Goal: Task Accomplishment & Management: Manage account settings

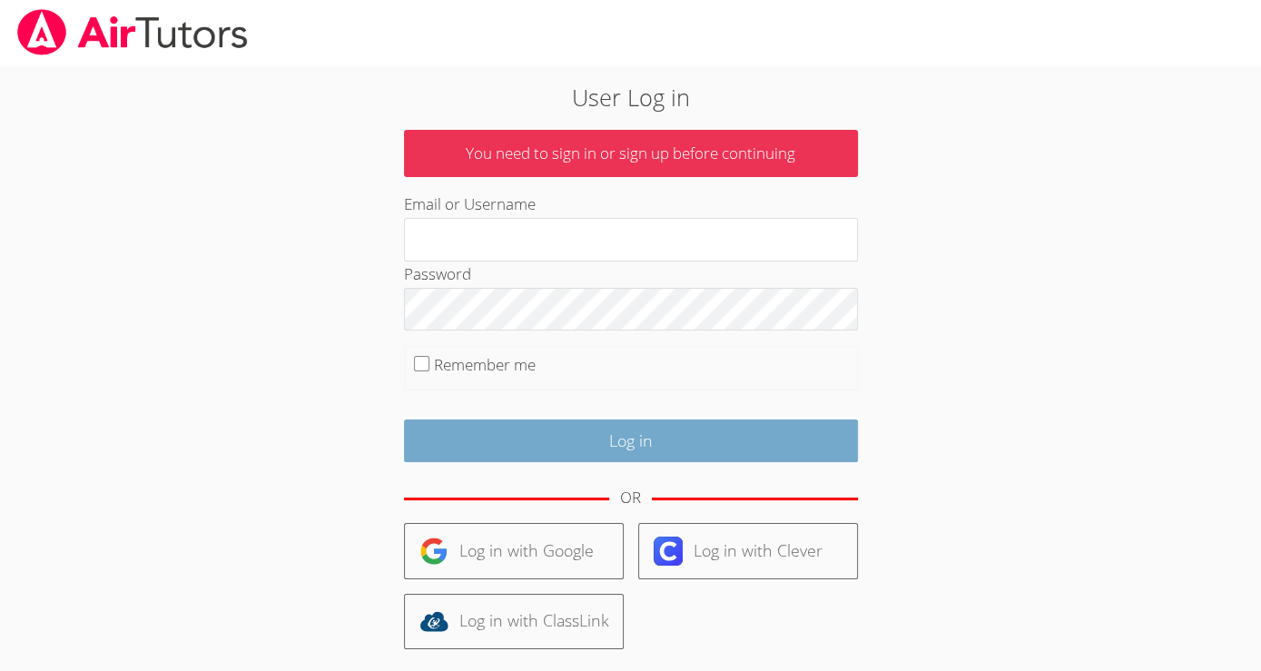
type input "sarasomebuddy@gmail.com"
click at [499, 436] on input "Log in" at bounding box center [631, 440] width 454 height 43
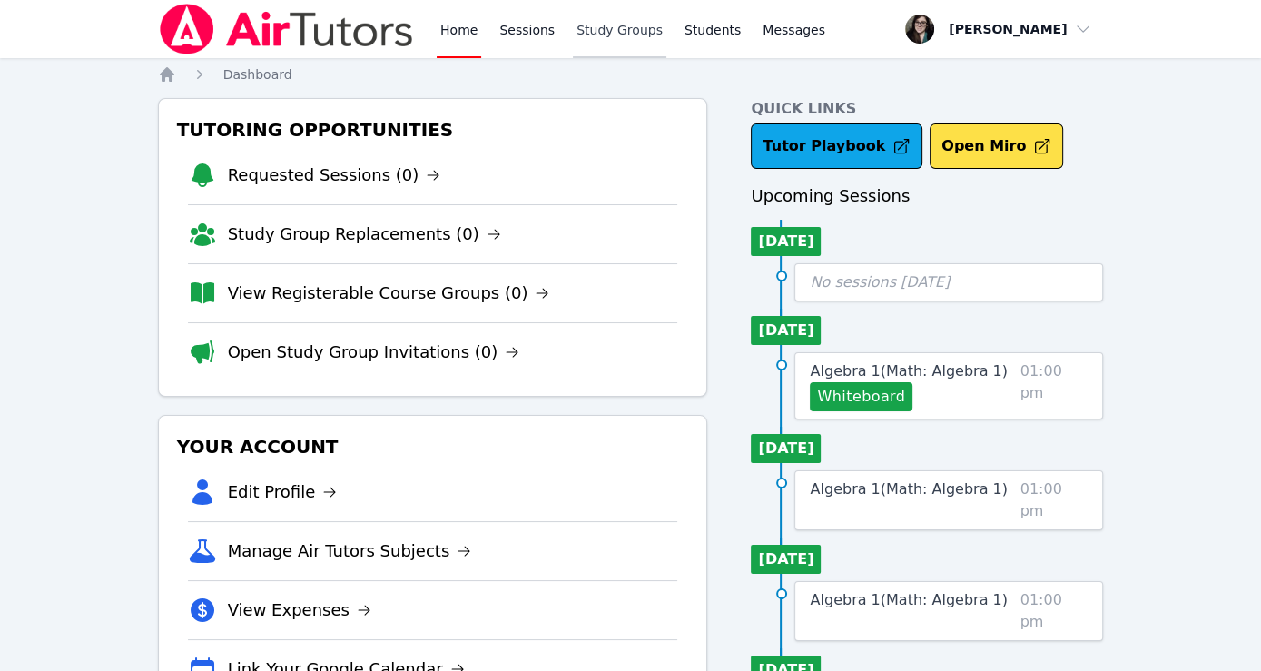
click at [605, 27] on link "Study Groups" at bounding box center [619, 29] width 93 height 58
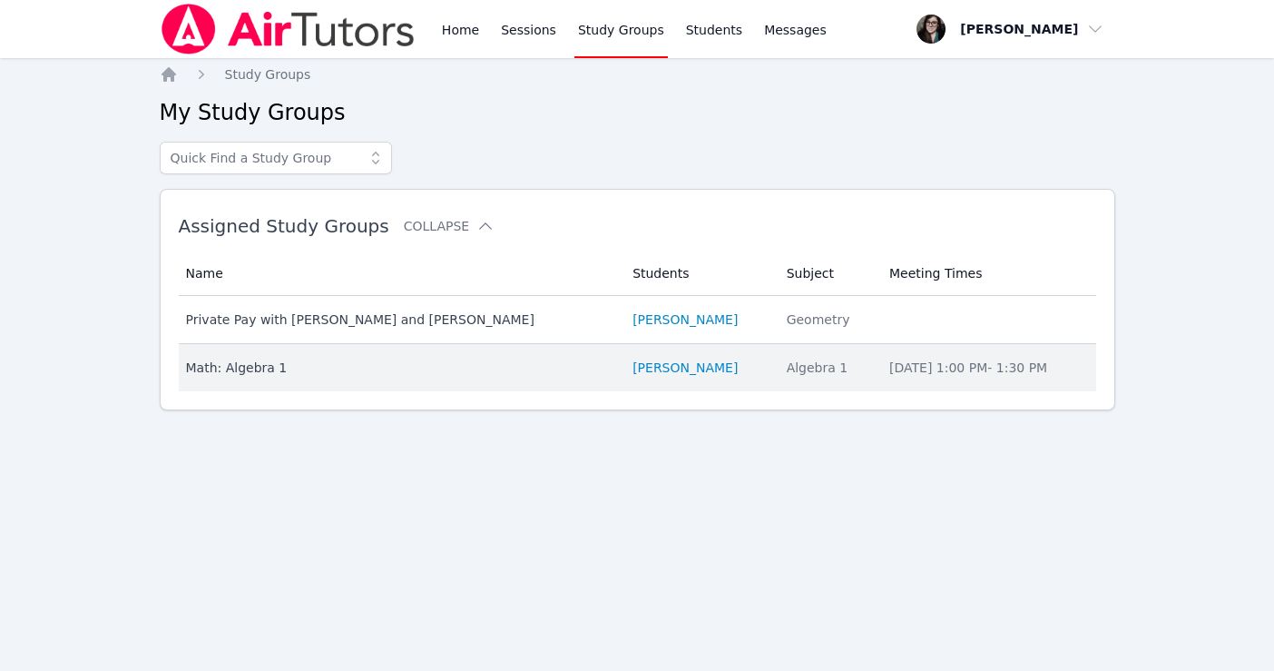
click at [505, 358] on div "Math: Algebra 1" at bounding box center [399, 367] width 426 height 18
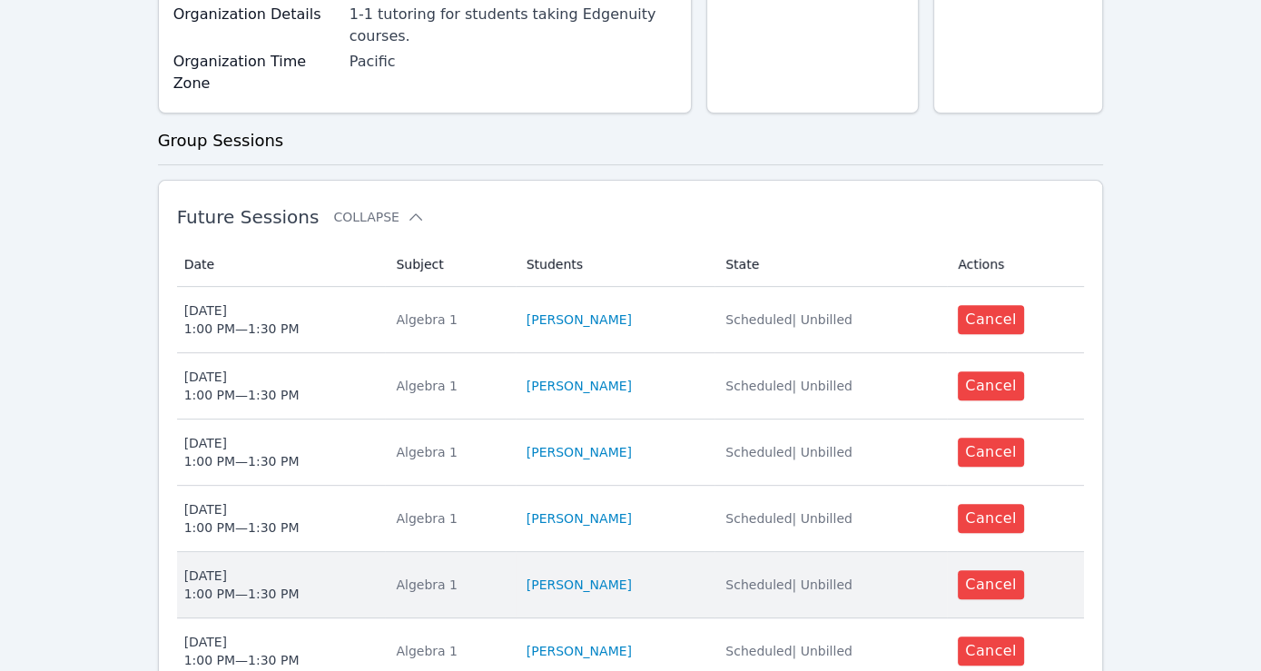
scroll to position [1045, 0]
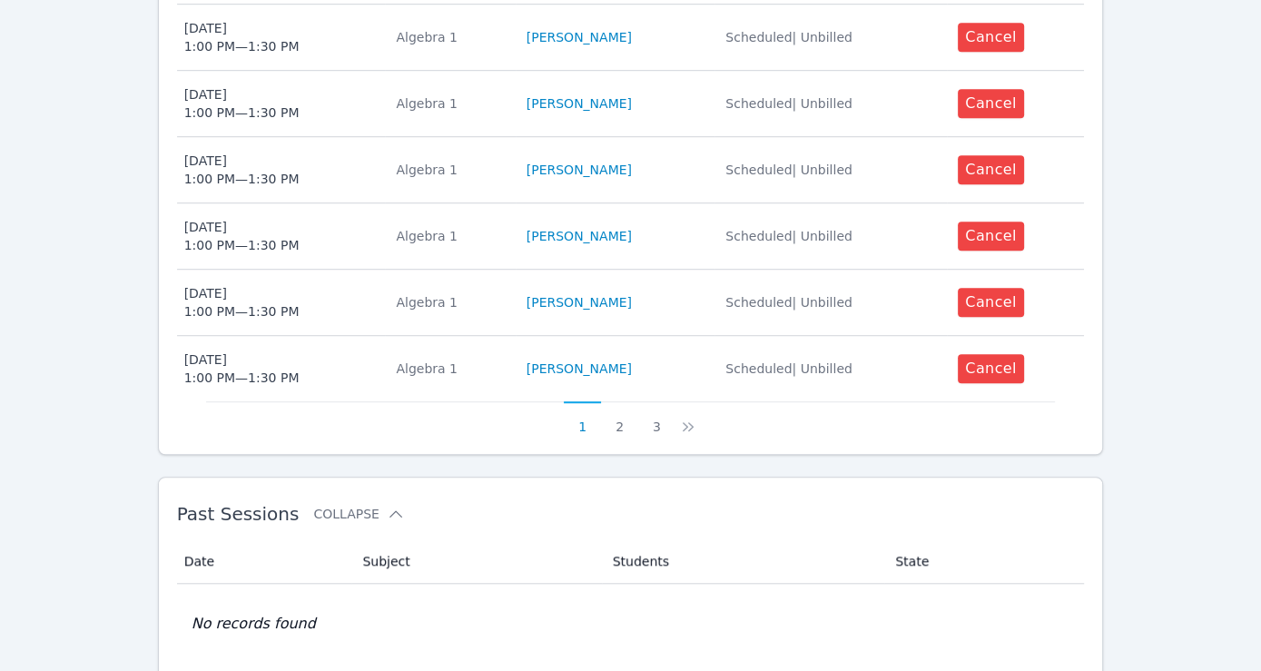
click at [653, 368] on div "Future Sessions Collapse Date Subject Students State Actions Date Mon May 18 1:…" at bounding box center [631, 43] width 946 height 822
click at [658, 401] on button "3" at bounding box center [656, 418] width 37 height 34
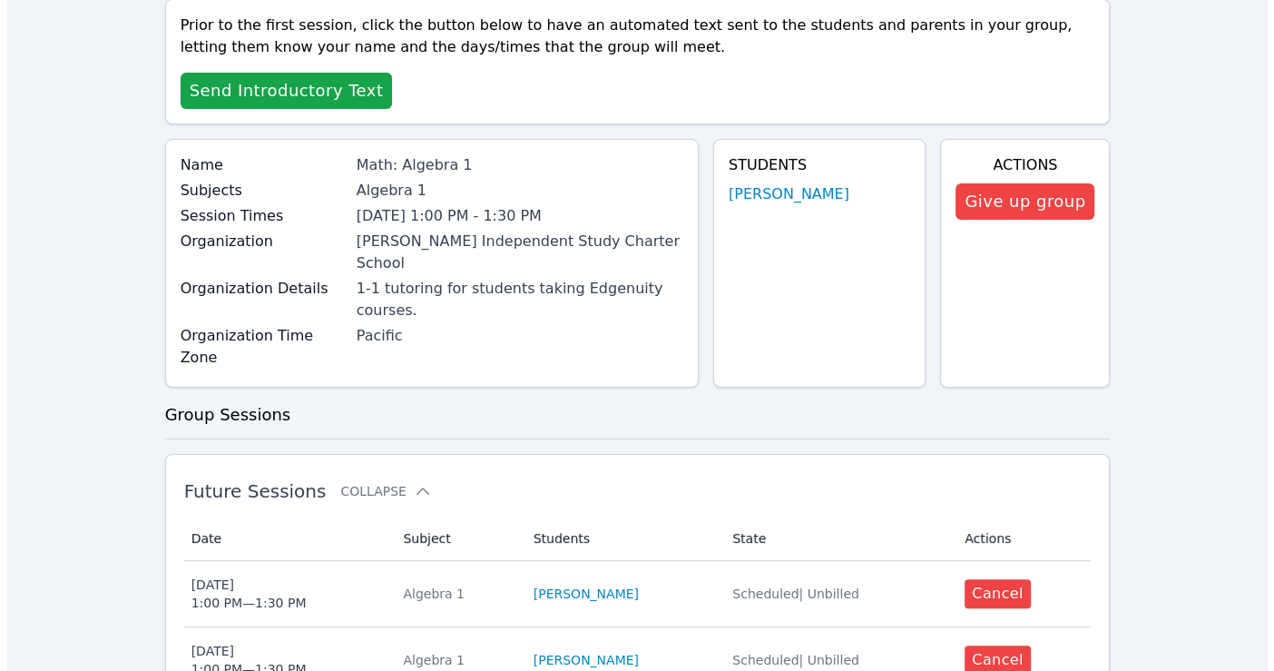
scroll to position [0, 0]
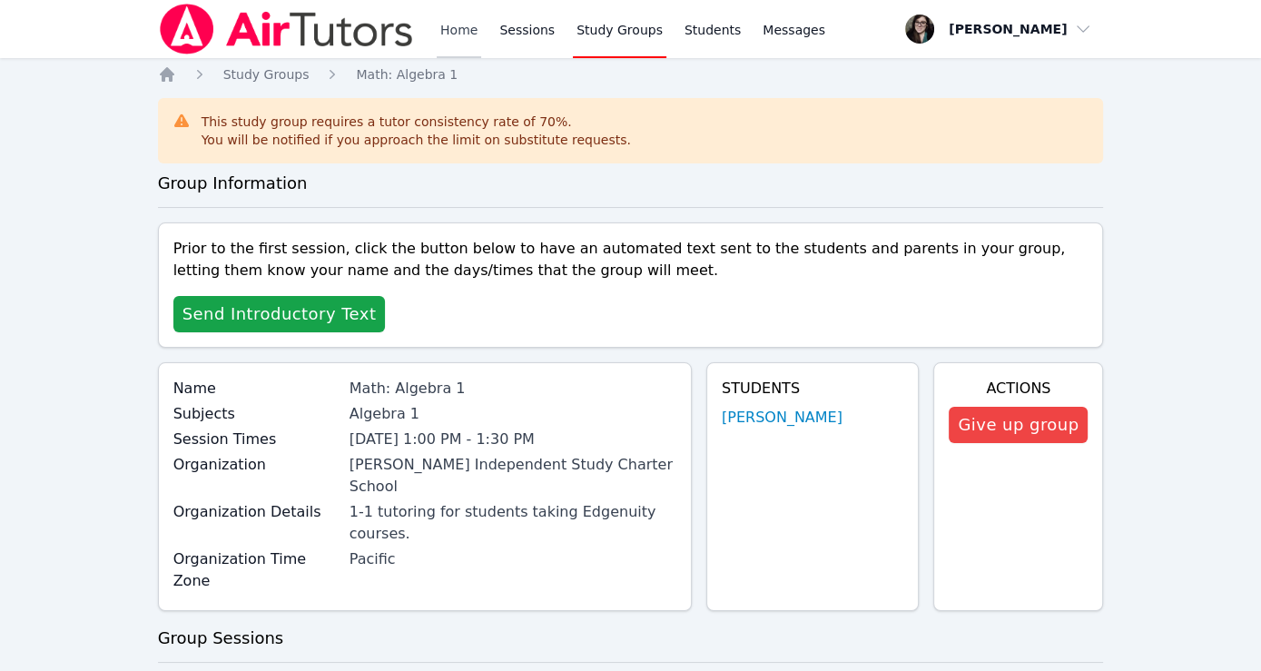
click at [460, 32] on link "Home" at bounding box center [459, 29] width 44 height 58
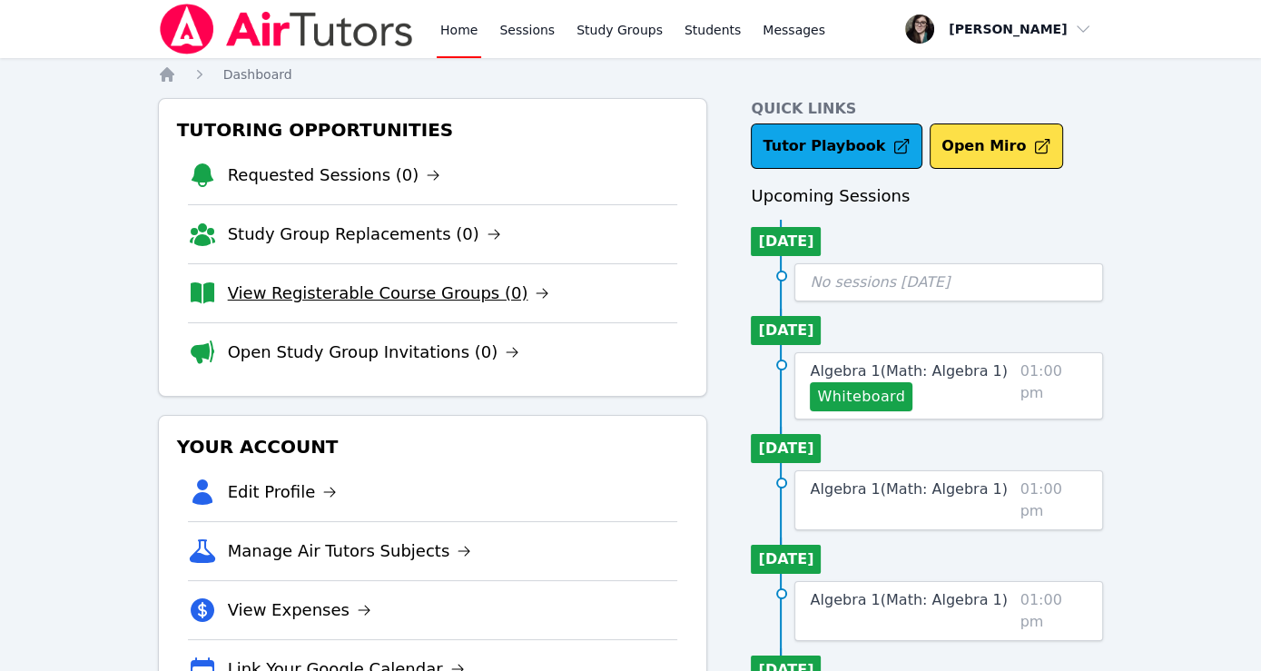
click at [402, 299] on link "View Registerable Course Groups (0)" at bounding box center [389, 292] width 322 height 25
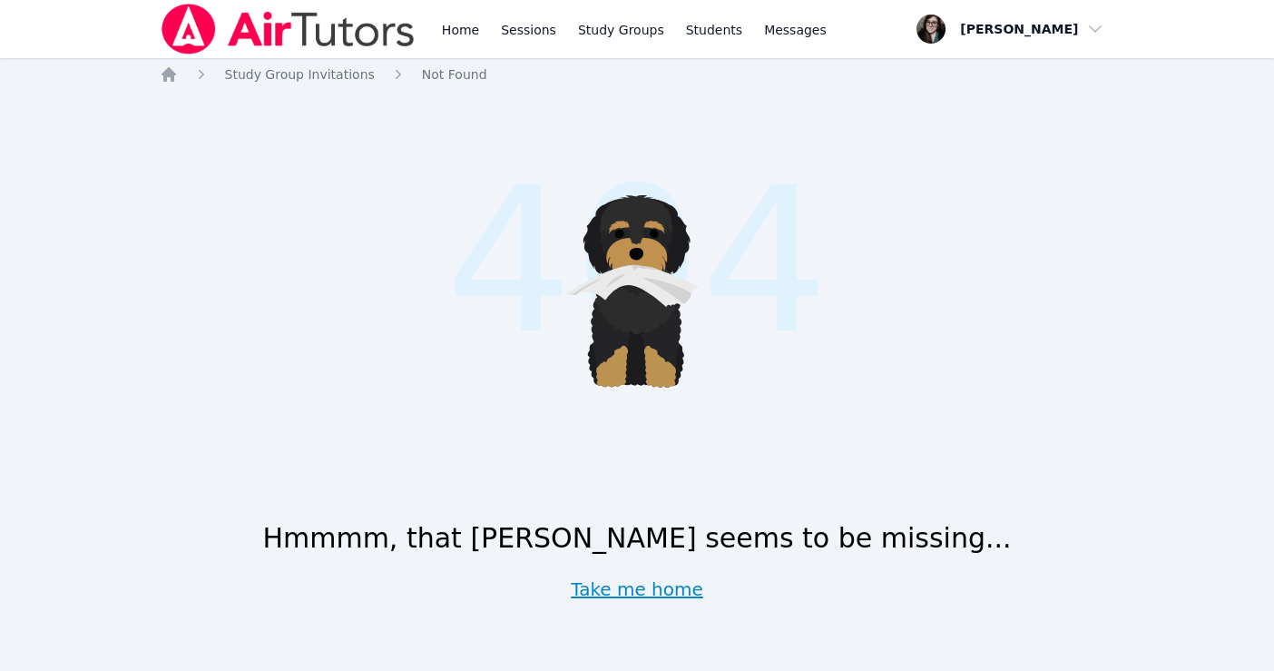
click at [646, 584] on link "Take me home" at bounding box center [637, 588] width 132 height 25
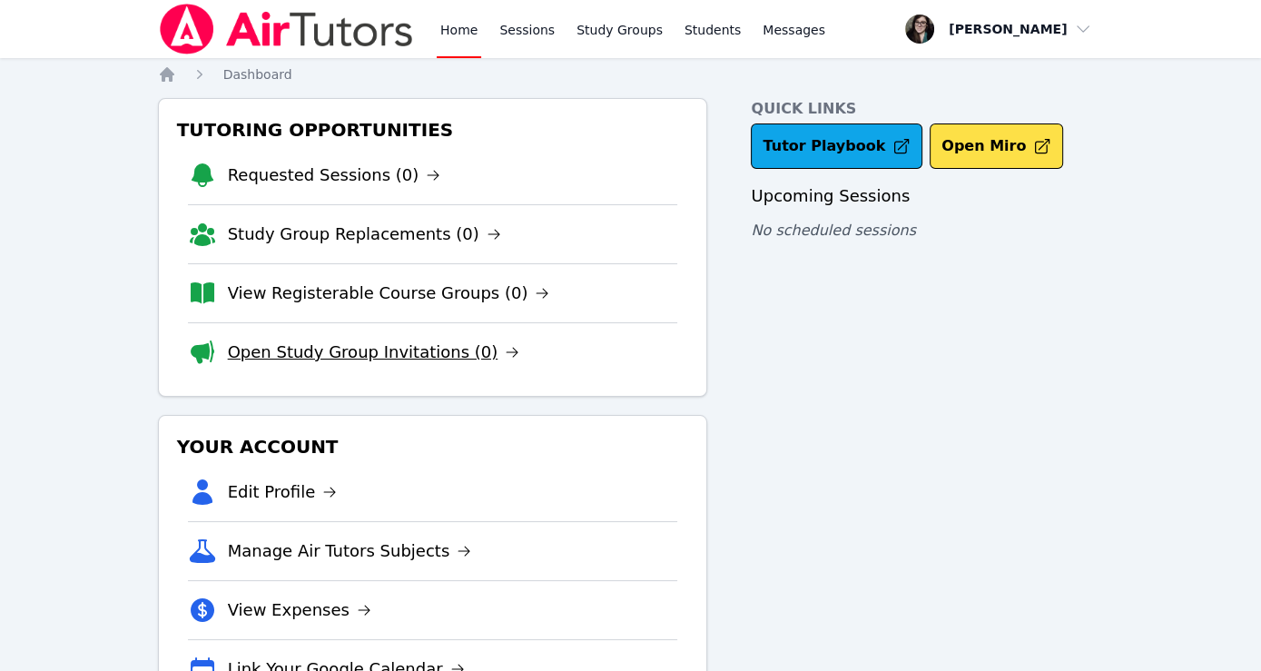
click at [360, 349] on link "Open Study Group Invitations (0)" at bounding box center [374, 351] width 292 height 25
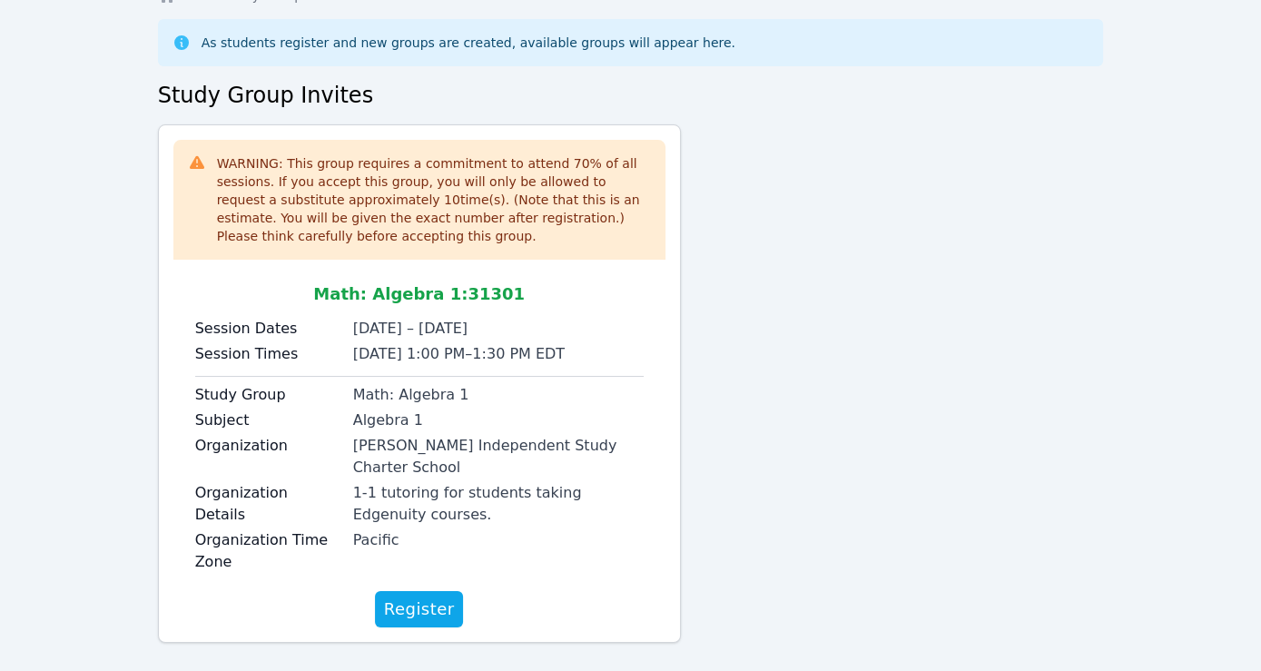
scroll to position [76, 0]
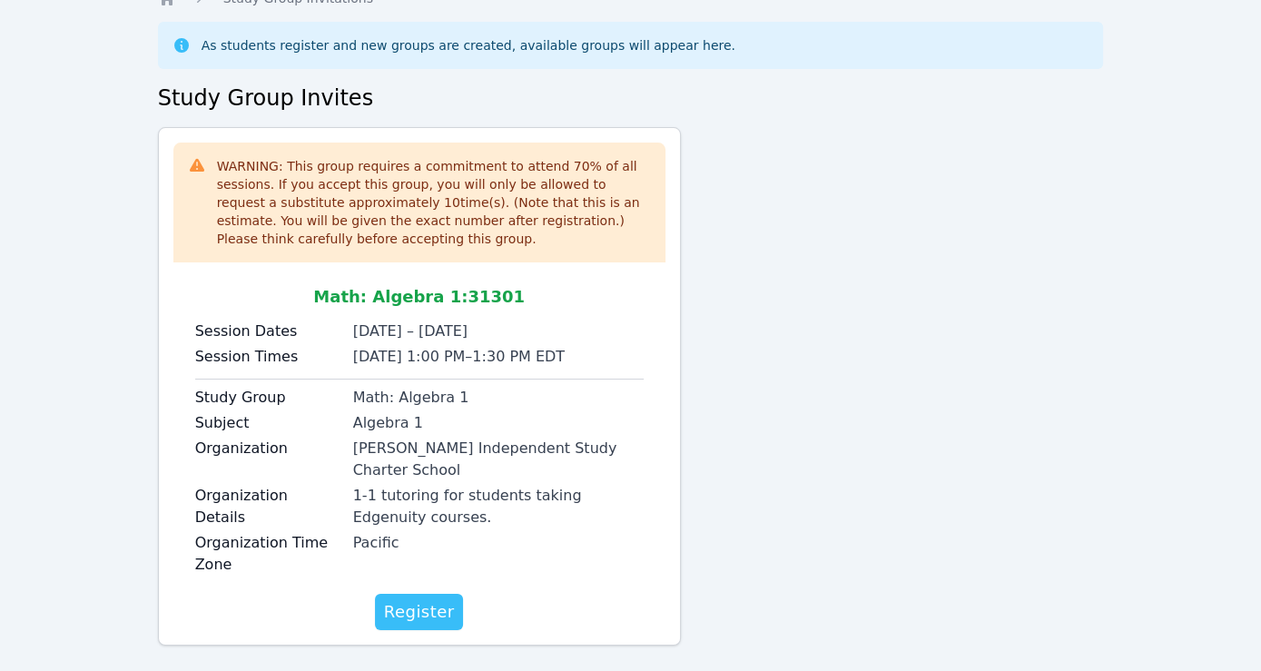
click at [432, 599] on span "Register" at bounding box center [419, 611] width 71 height 25
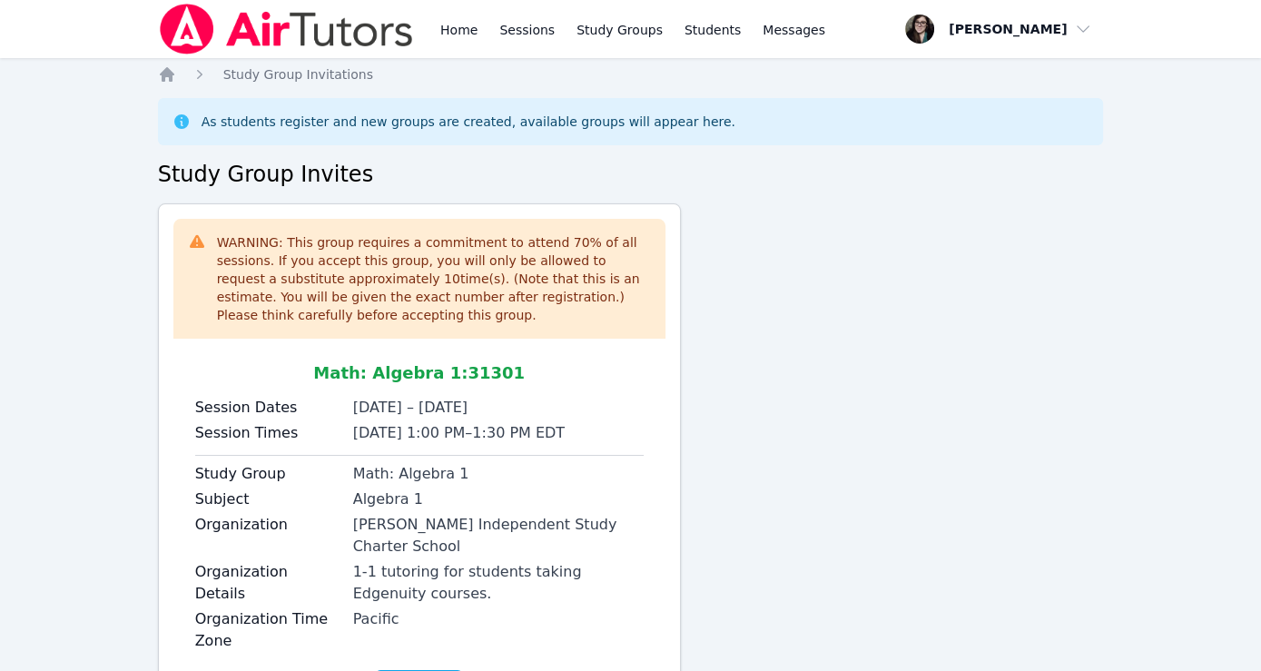
scroll to position [79, 0]
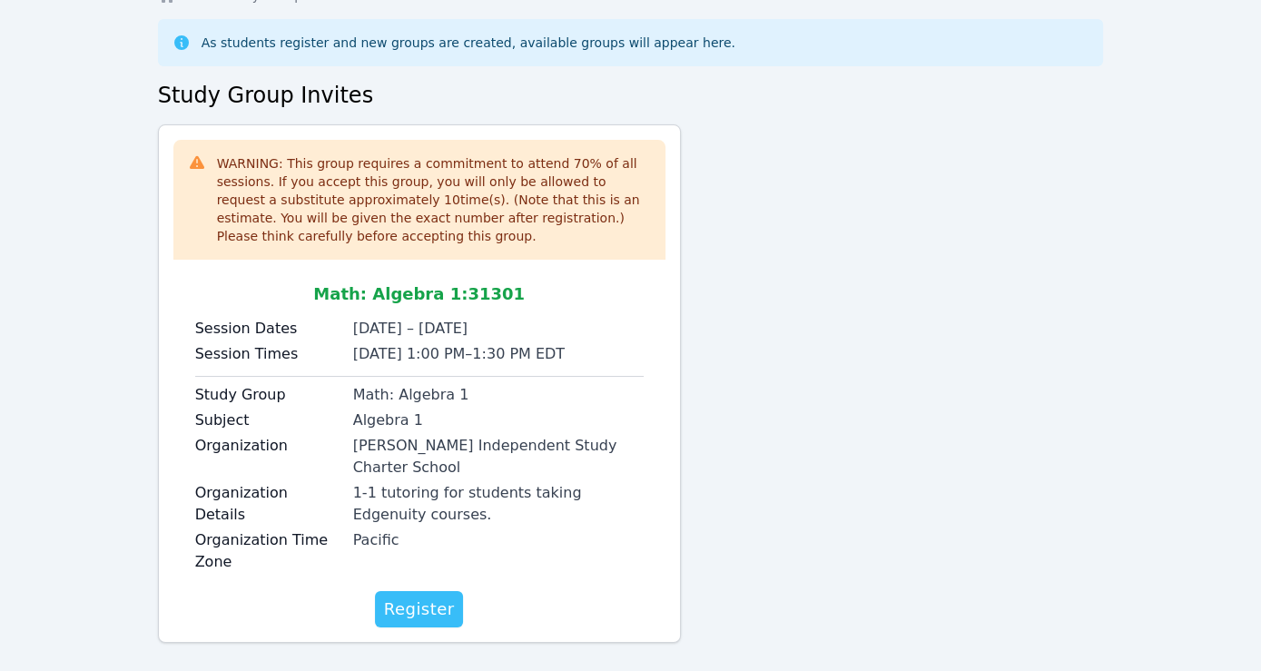
click at [401, 596] on span "Register" at bounding box center [419, 608] width 71 height 25
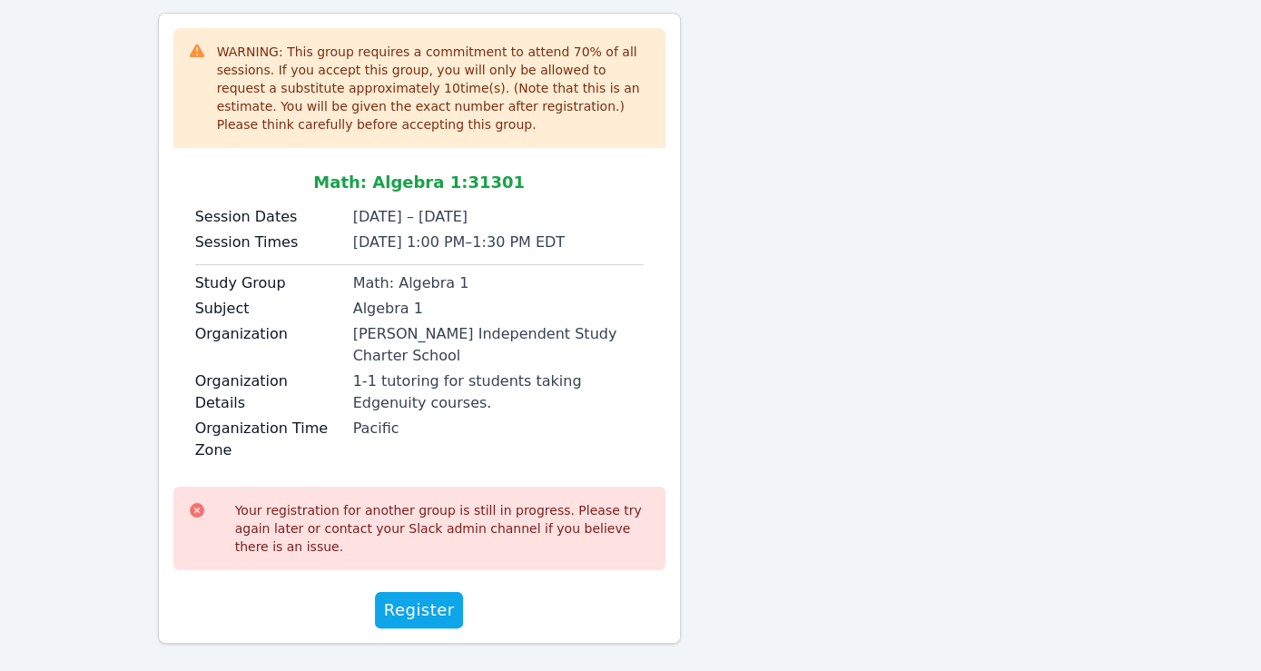
scroll to position [191, 0]
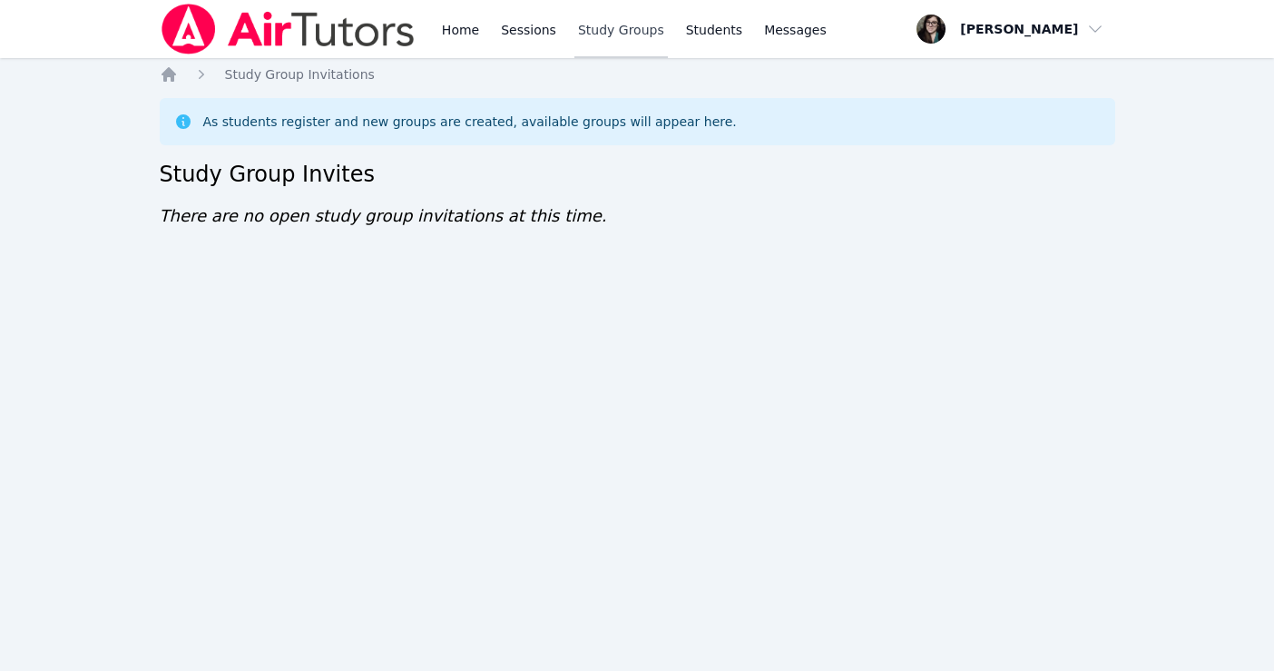
click at [601, 29] on link "Study Groups" at bounding box center [620, 29] width 93 height 58
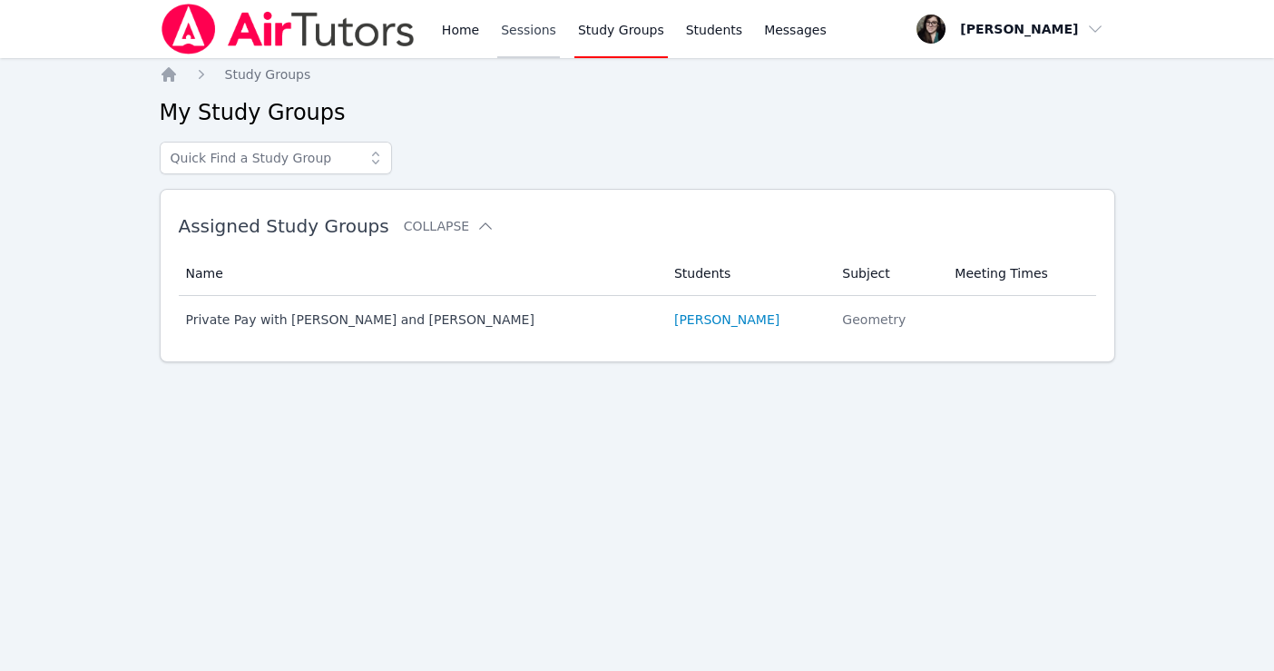
click at [531, 35] on link "Sessions" at bounding box center [528, 29] width 63 height 58
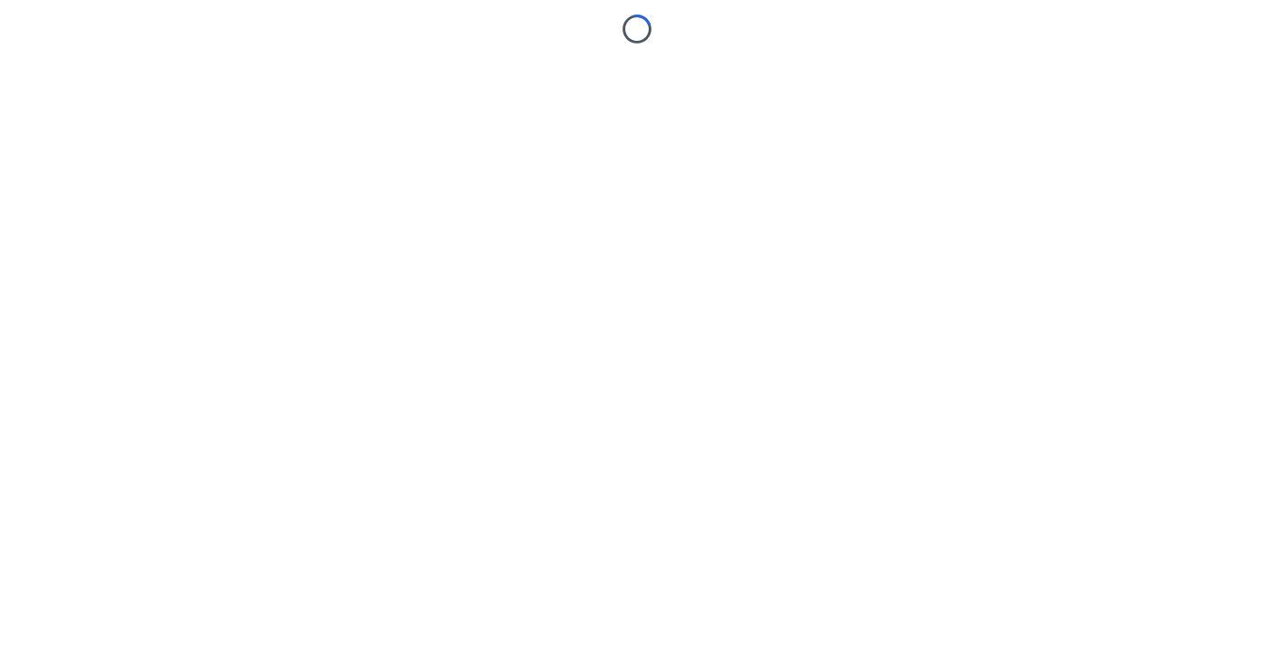
click at [465, 27] on div "Loading..." at bounding box center [637, 22] width 1274 height 44
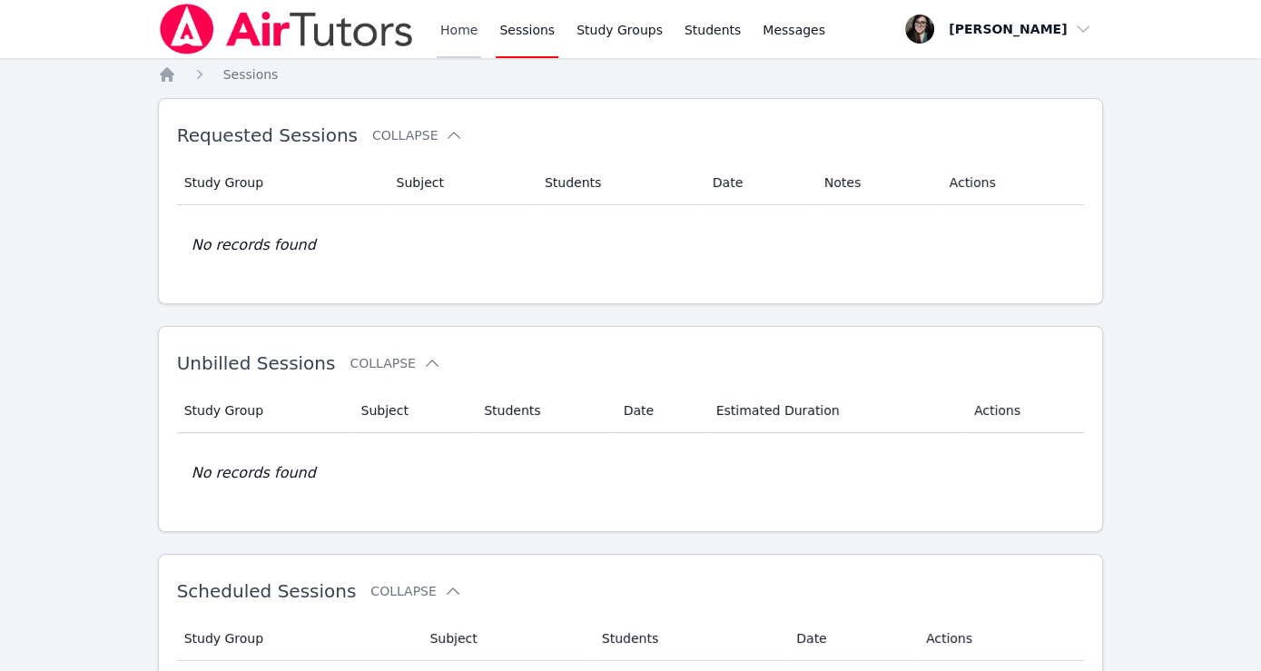
click at [463, 36] on link "Home" at bounding box center [459, 29] width 44 height 58
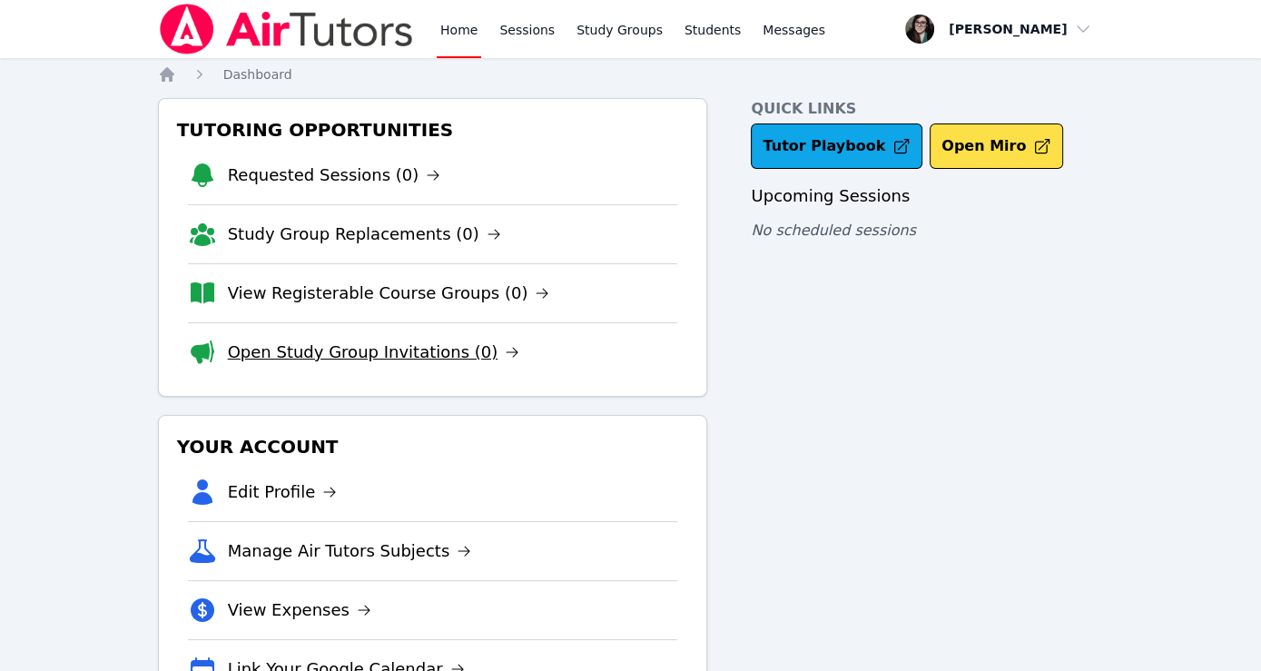
click at [389, 348] on link "Open Study Group Invitations (0)" at bounding box center [374, 351] width 292 height 25
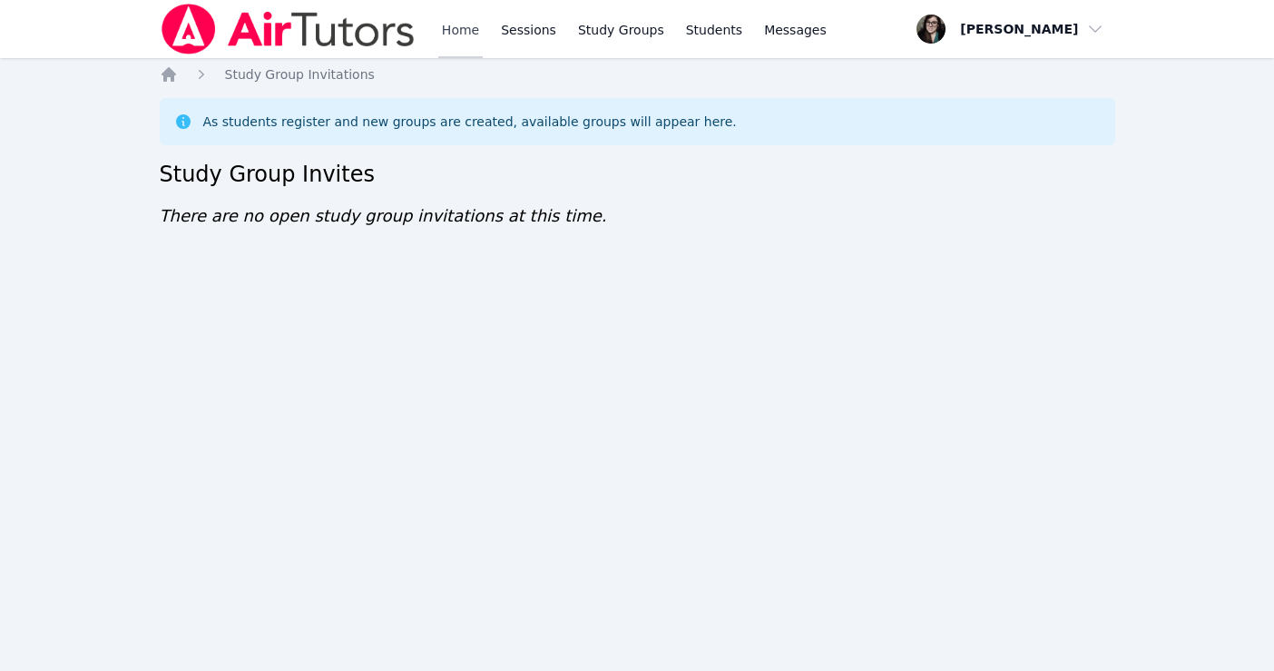
click at [469, 25] on link "Home" at bounding box center [460, 29] width 44 height 58
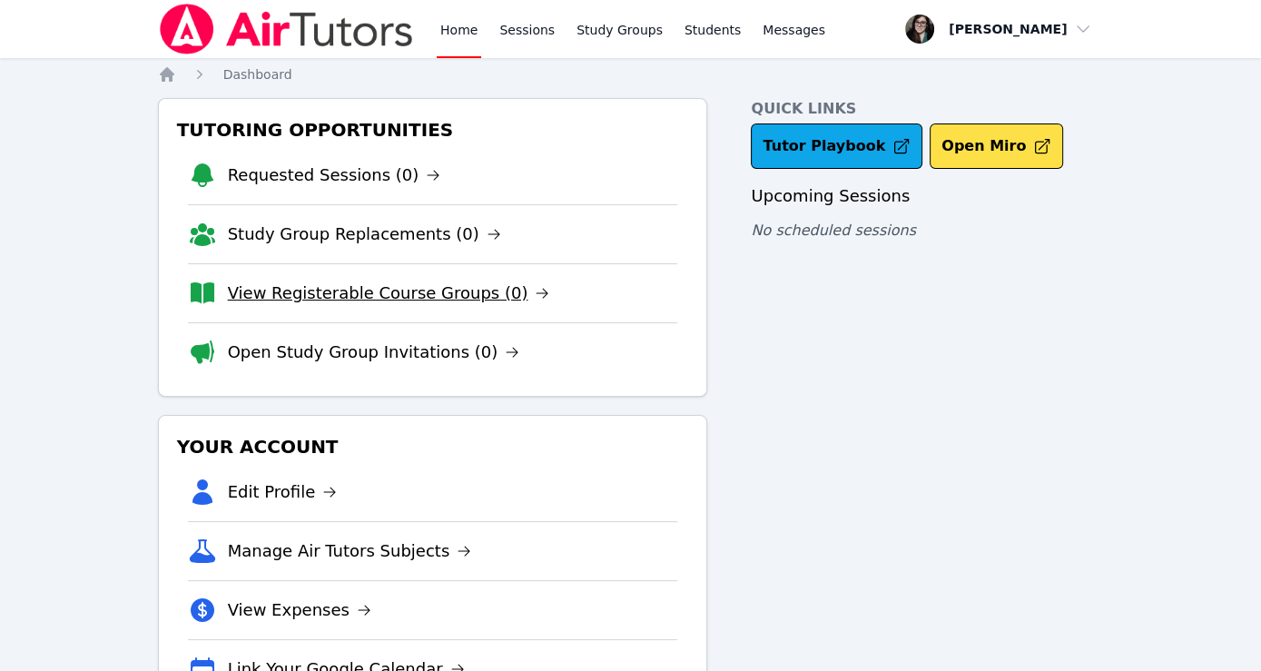
click at [418, 302] on link "View Registerable Course Groups (0)" at bounding box center [389, 292] width 322 height 25
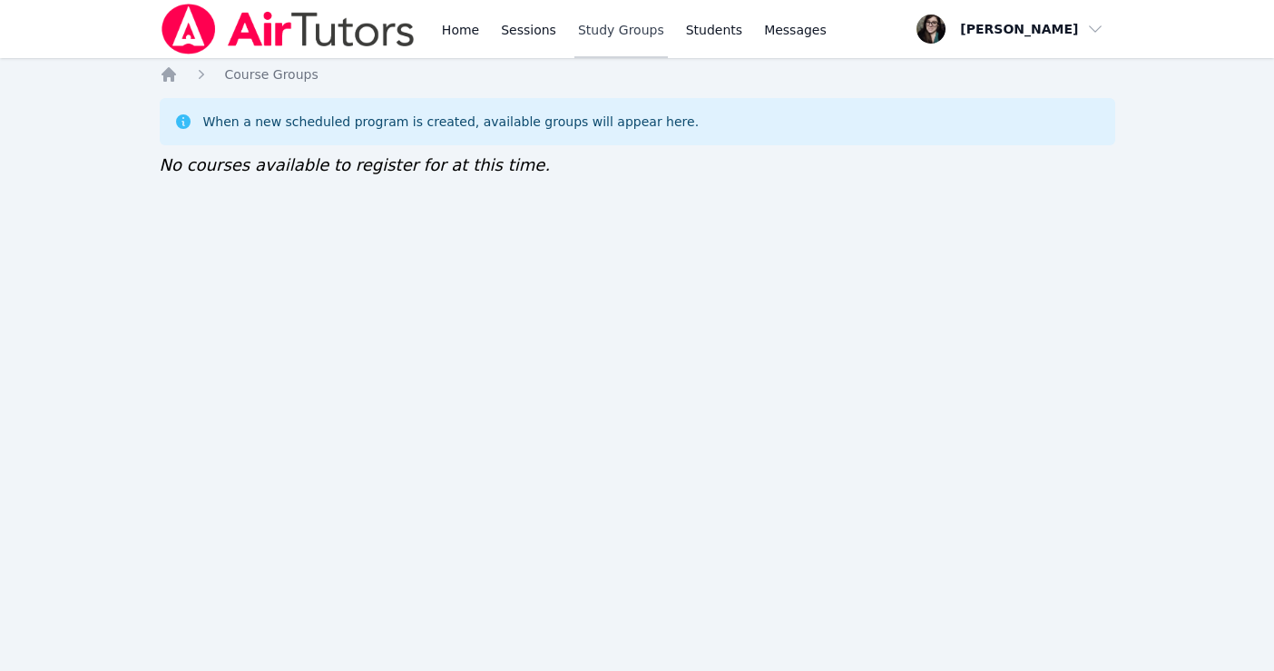
click at [619, 28] on link "Study Groups" at bounding box center [620, 29] width 93 height 58
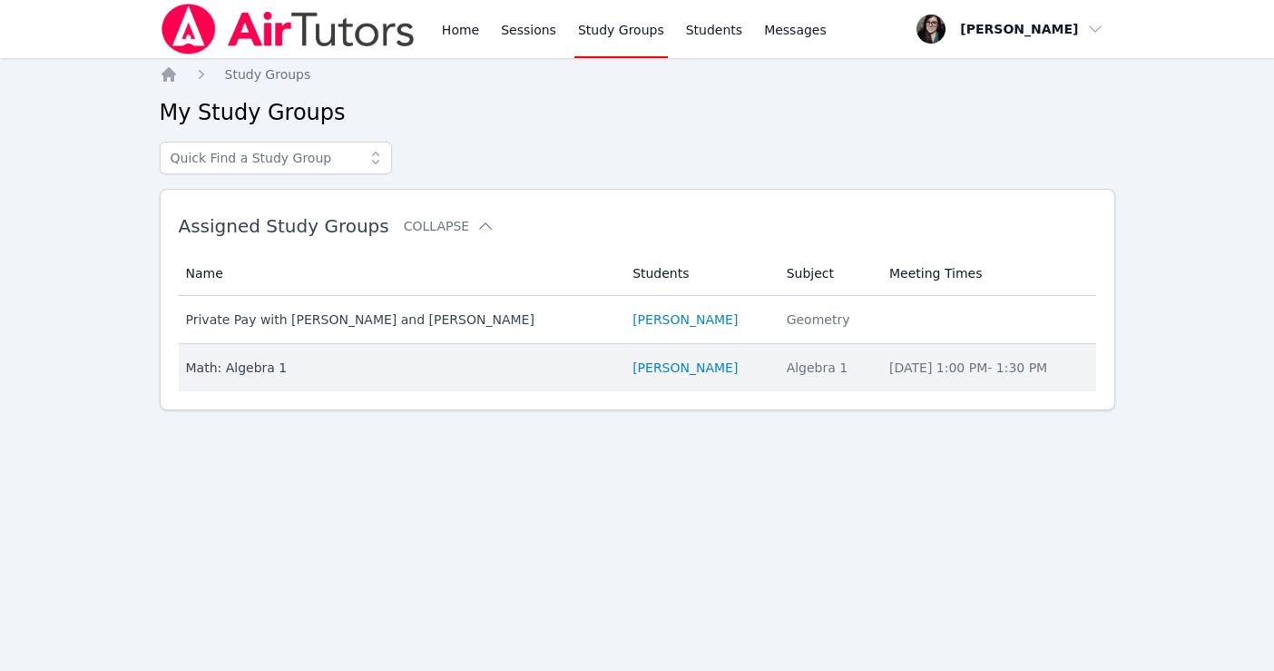
click at [505, 361] on div "Math: Algebra 1" at bounding box center [399, 367] width 426 height 18
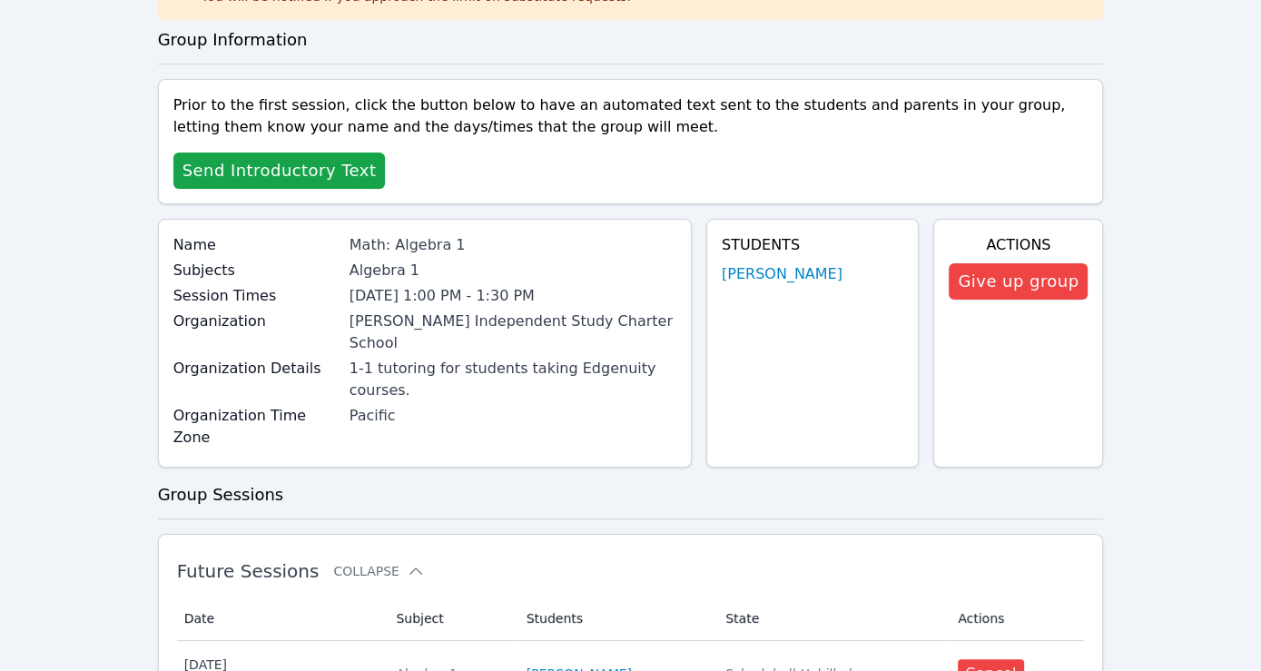
scroll to position [145, 0]
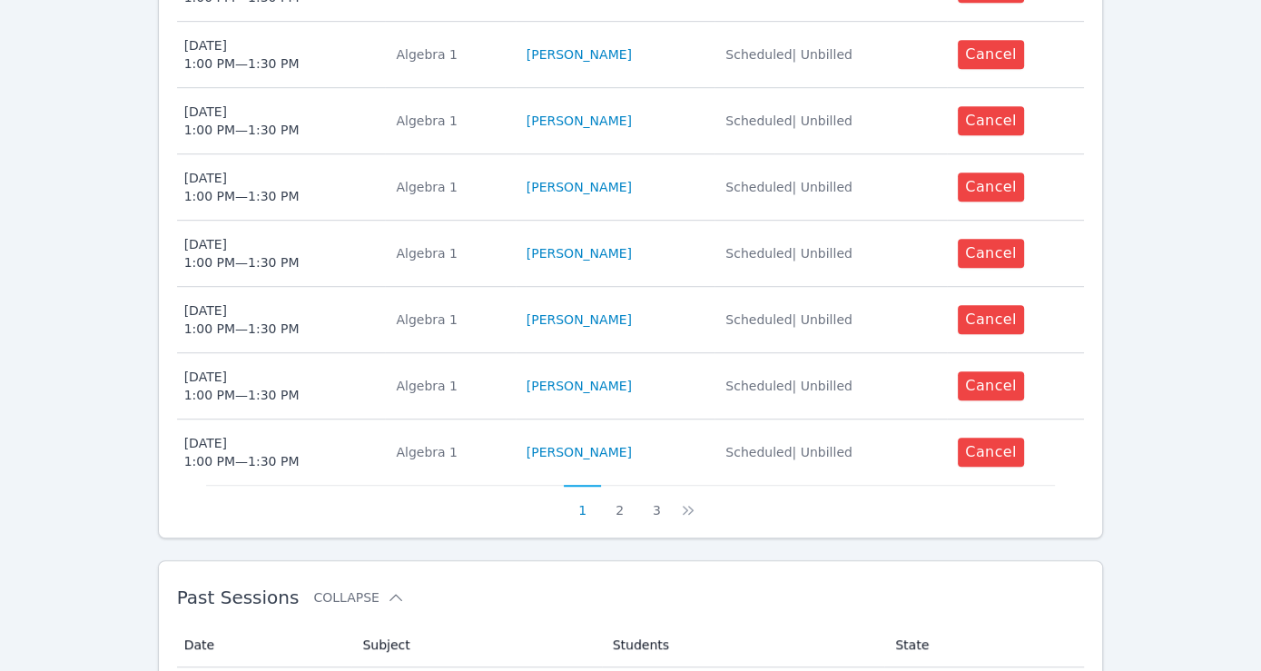
scroll to position [1045, 0]
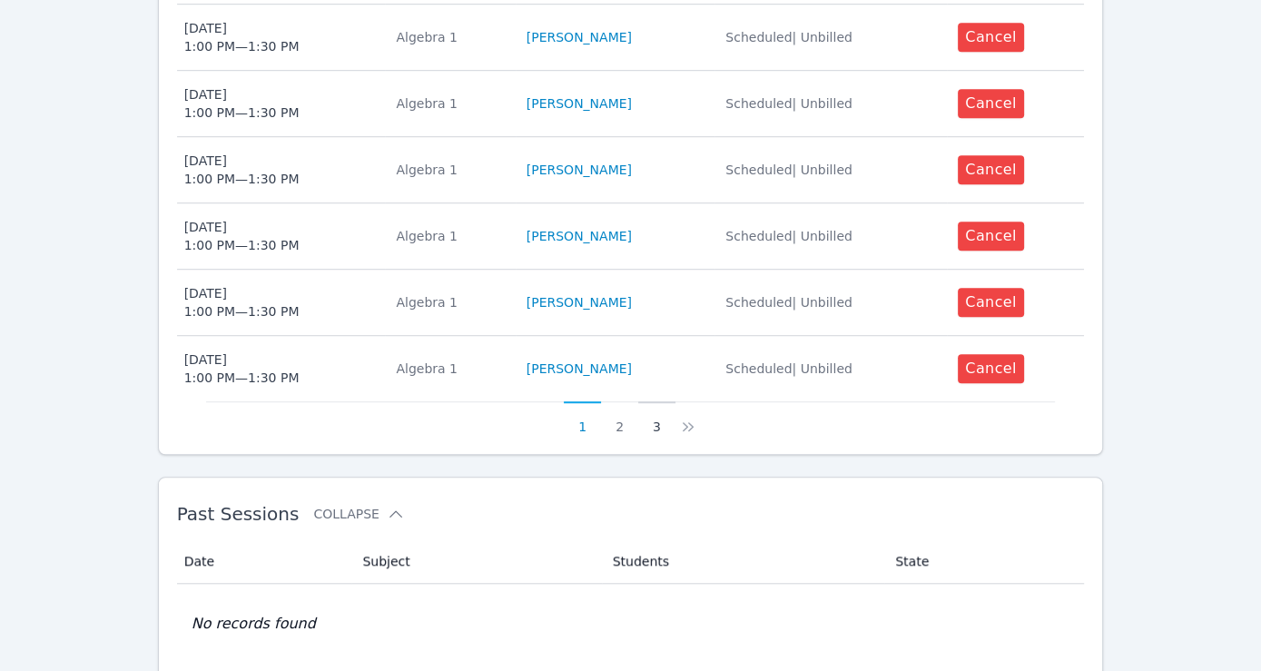
click at [658, 401] on button "3" at bounding box center [656, 418] width 37 height 34
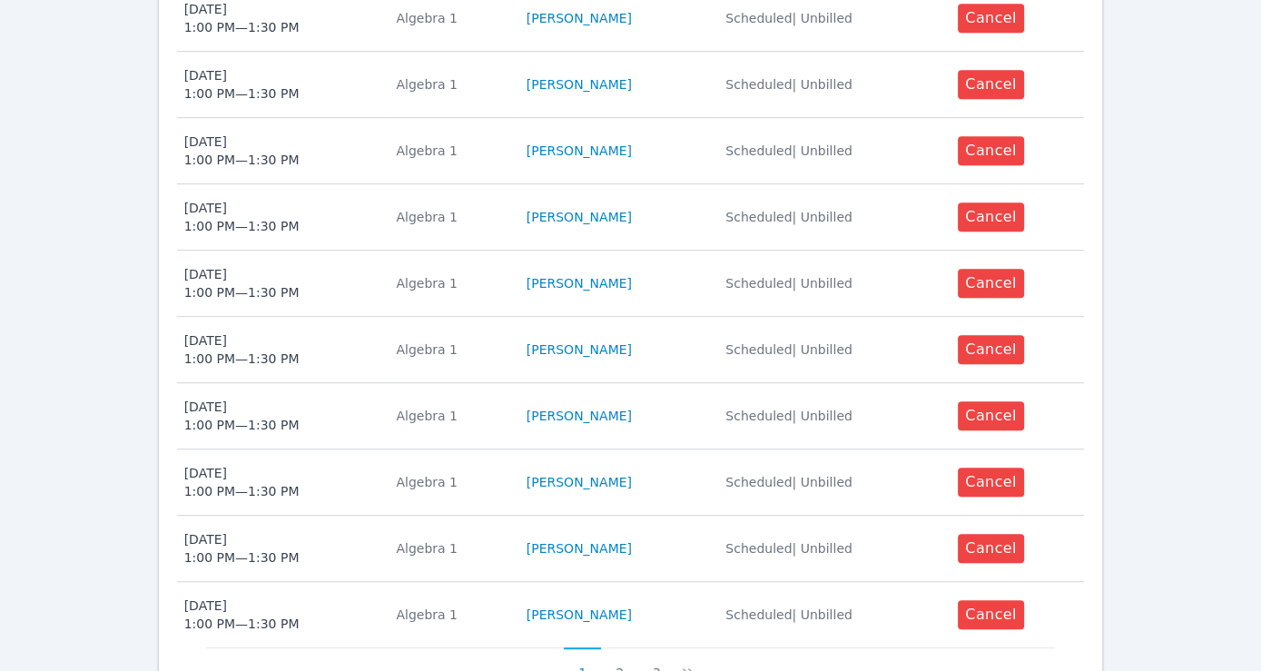
scroll to position [1045, 0]
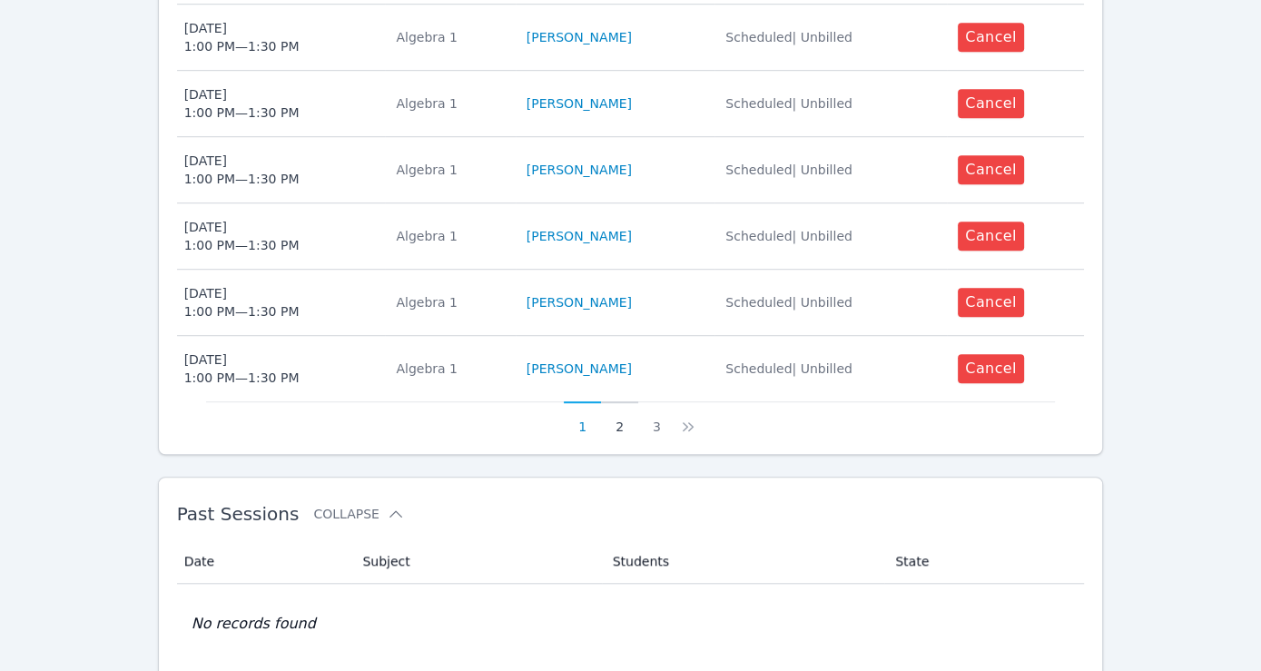
click at [613, 401] on button "2" at bounding box center [619, 418] width 37 height 34
click at [668, 401] on button "3" at bounding box center [667, 418] width 37 height 34
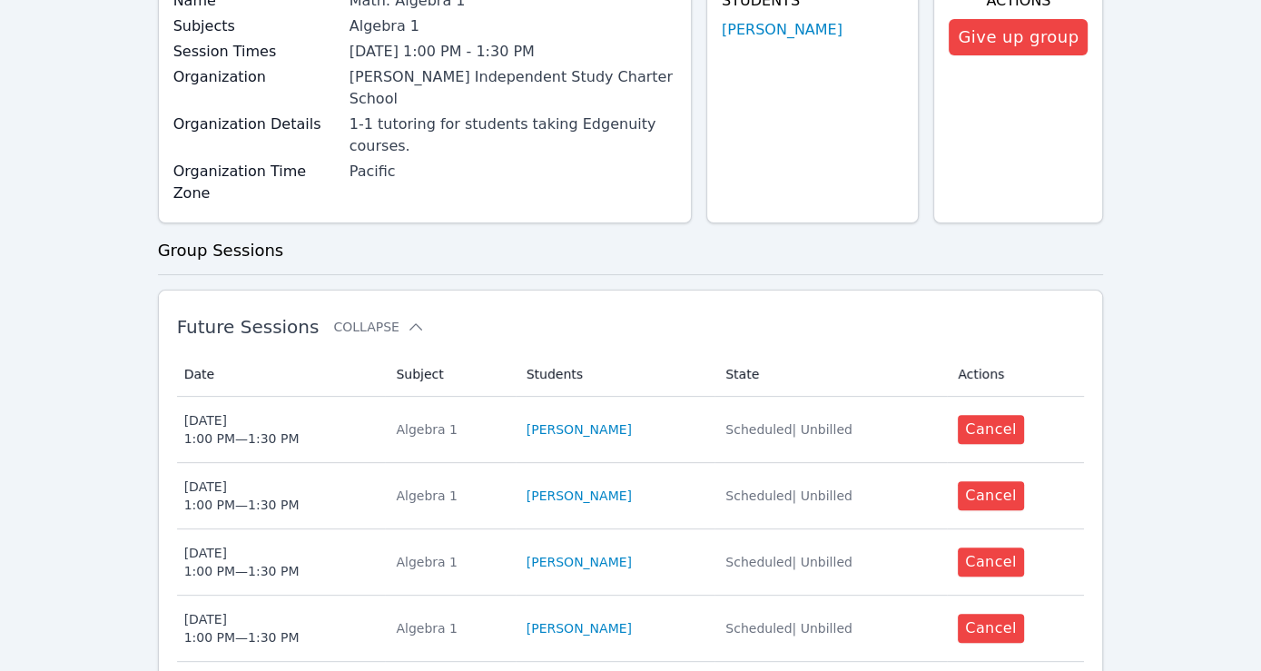
scroll to position [0, 0]
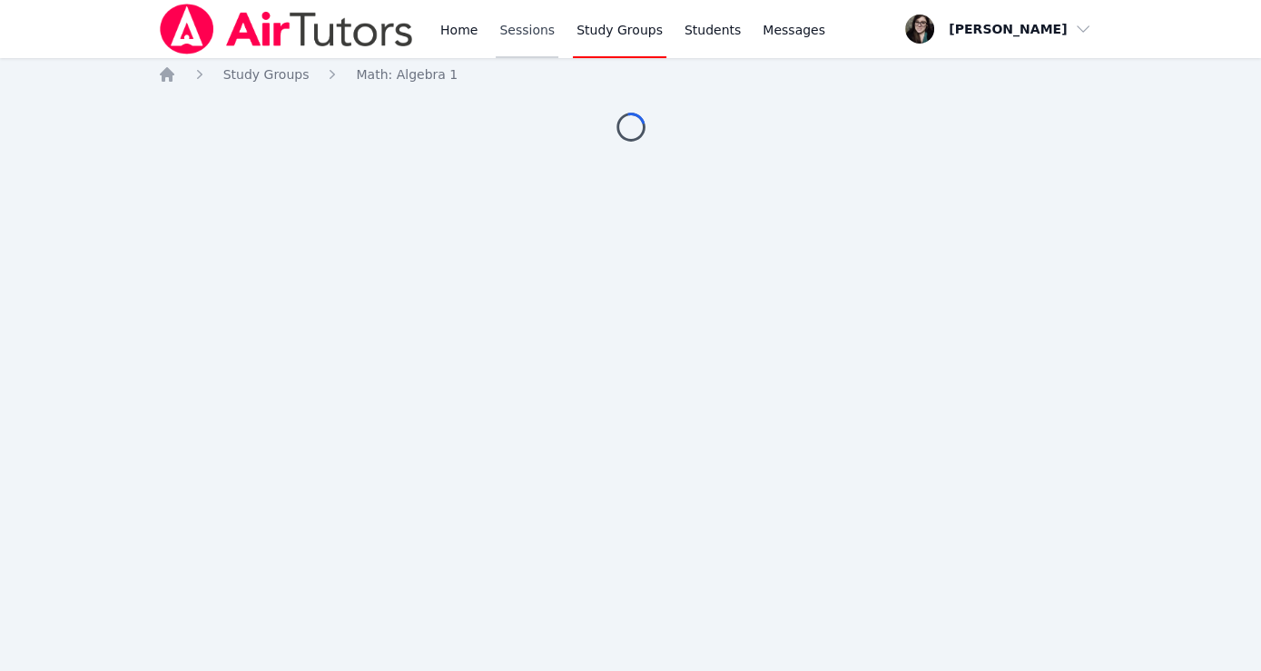
click at [523, 35] on link "Sessions" at bounding box center [527, 29] width 63 height 58
